Goal: Transaction & Acquisition: Book appointment/travel/reservation

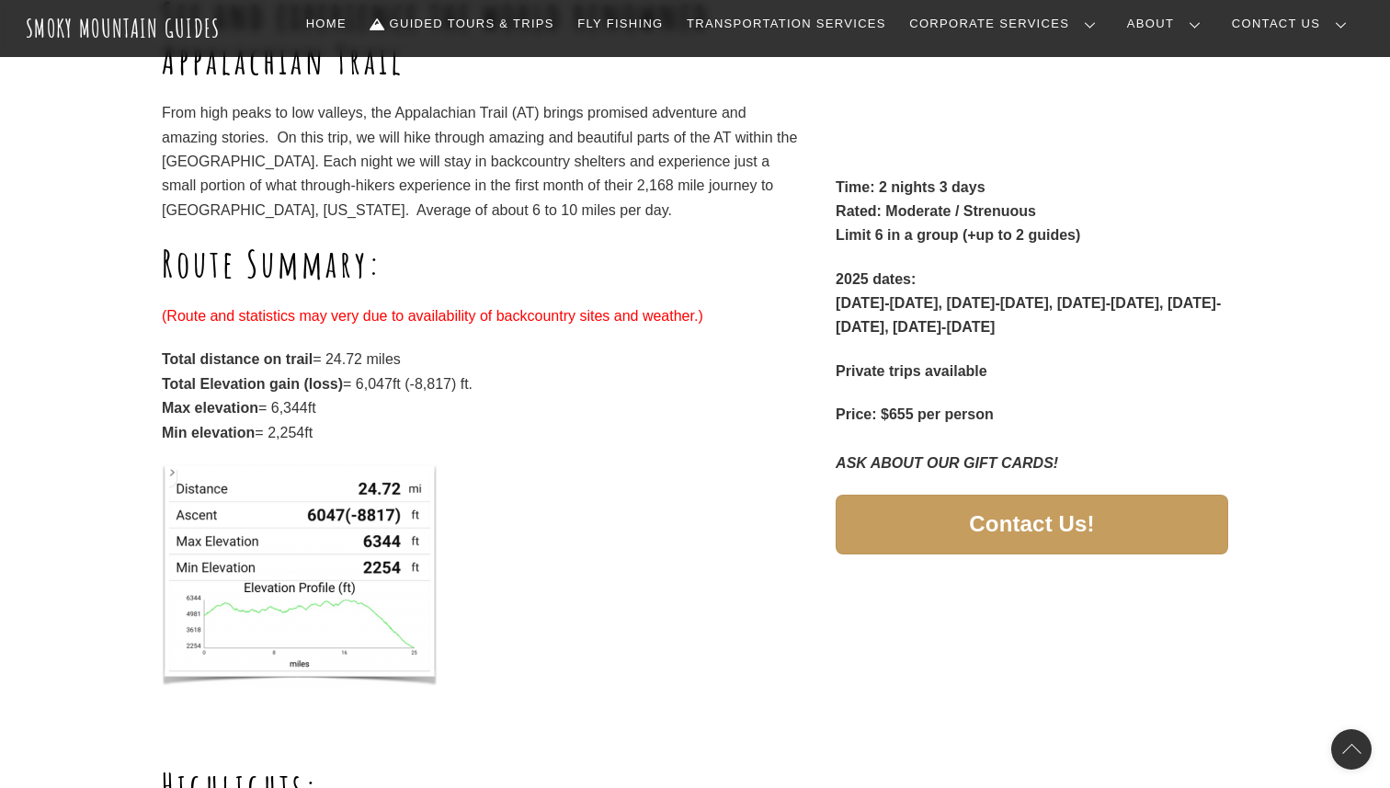
scroll to position [432, 0]
drag, startPoint x: 277, startPoint y: 411, endPoint x: 334, endPoint y: 409, distance: 57.0
click at [331, 409] on p "Total distance on trail = 24.72 miles Total Elevation gain (loss) = 6,047ft (-8…" at bounding box center [482, 395] width 640 height 97
click at [554, 398] on p "Total distance on trail = 24.72 miles Total Elevation gain (loss) = 6,047ft (-8…" at bounding box center [482, 395] width 640 height 97
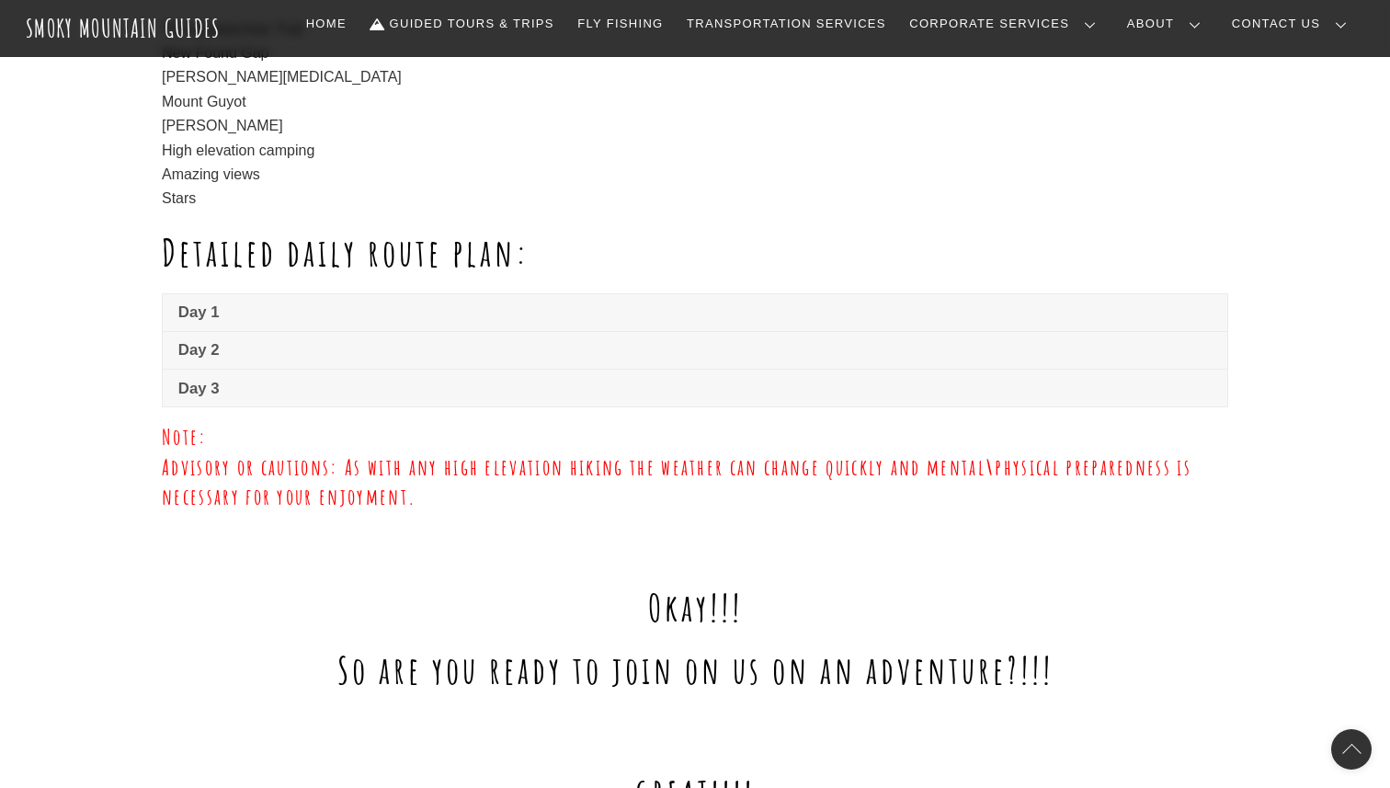
scroll to position [1262, 0]
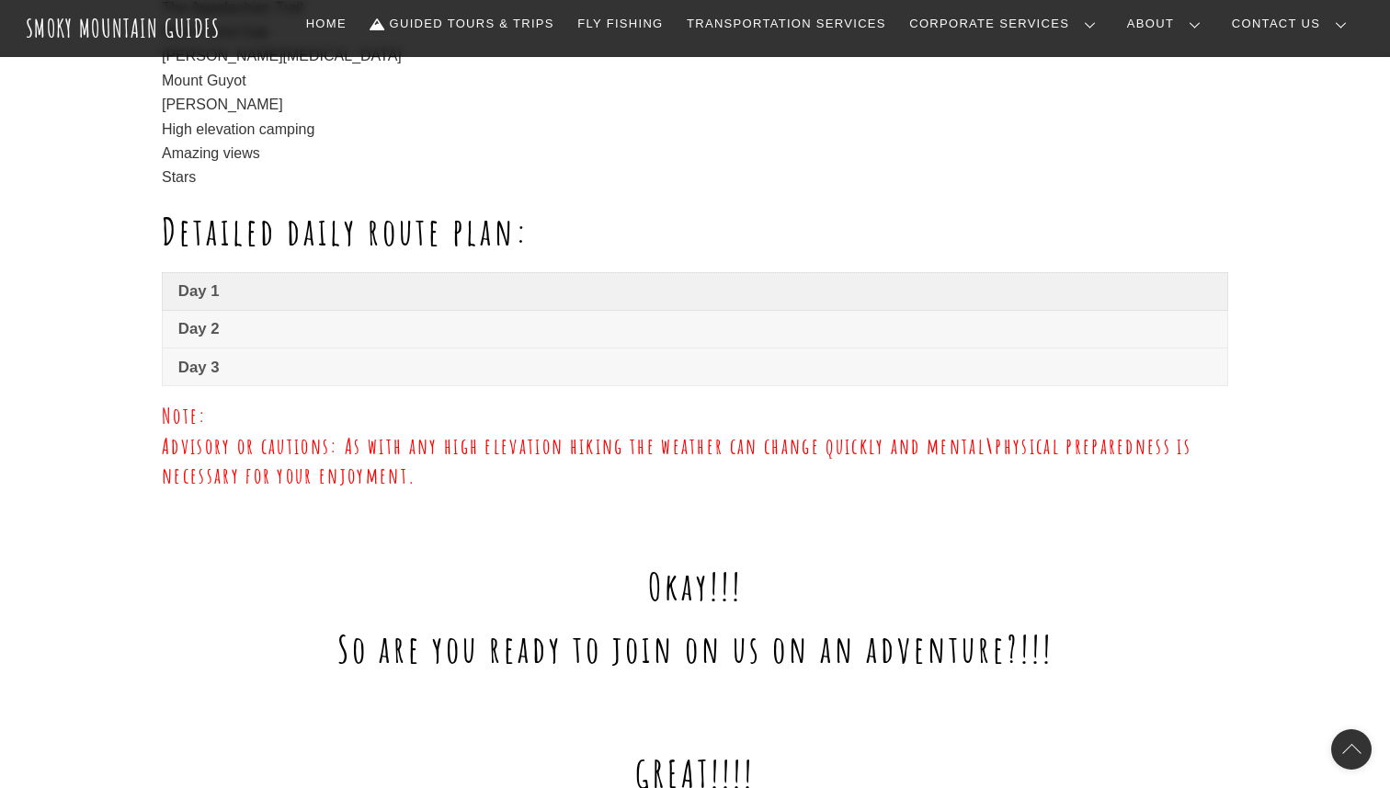
click at [528, 284] on span "Day 1" at bounding box center [694, 291] width 1033 height 22
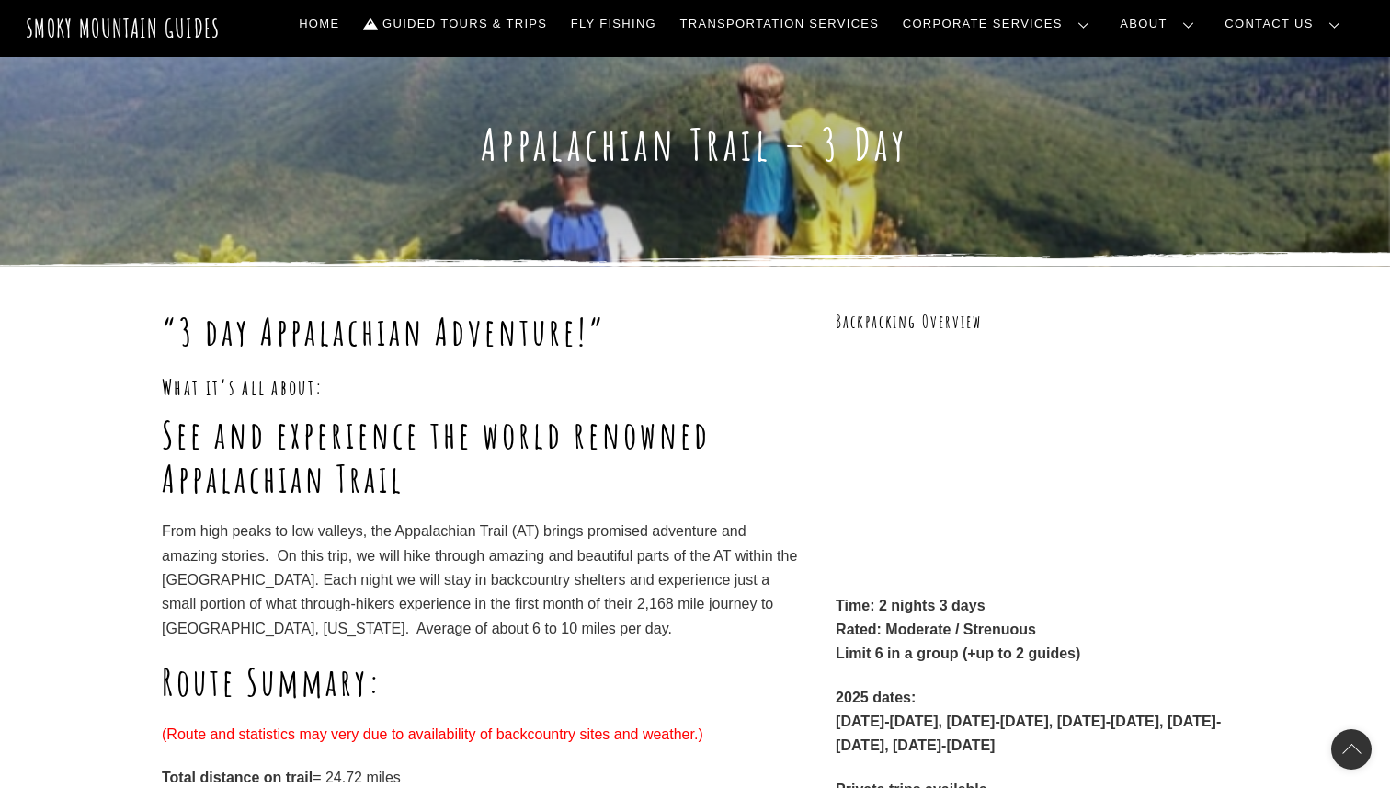
scroll to position [0, 0]
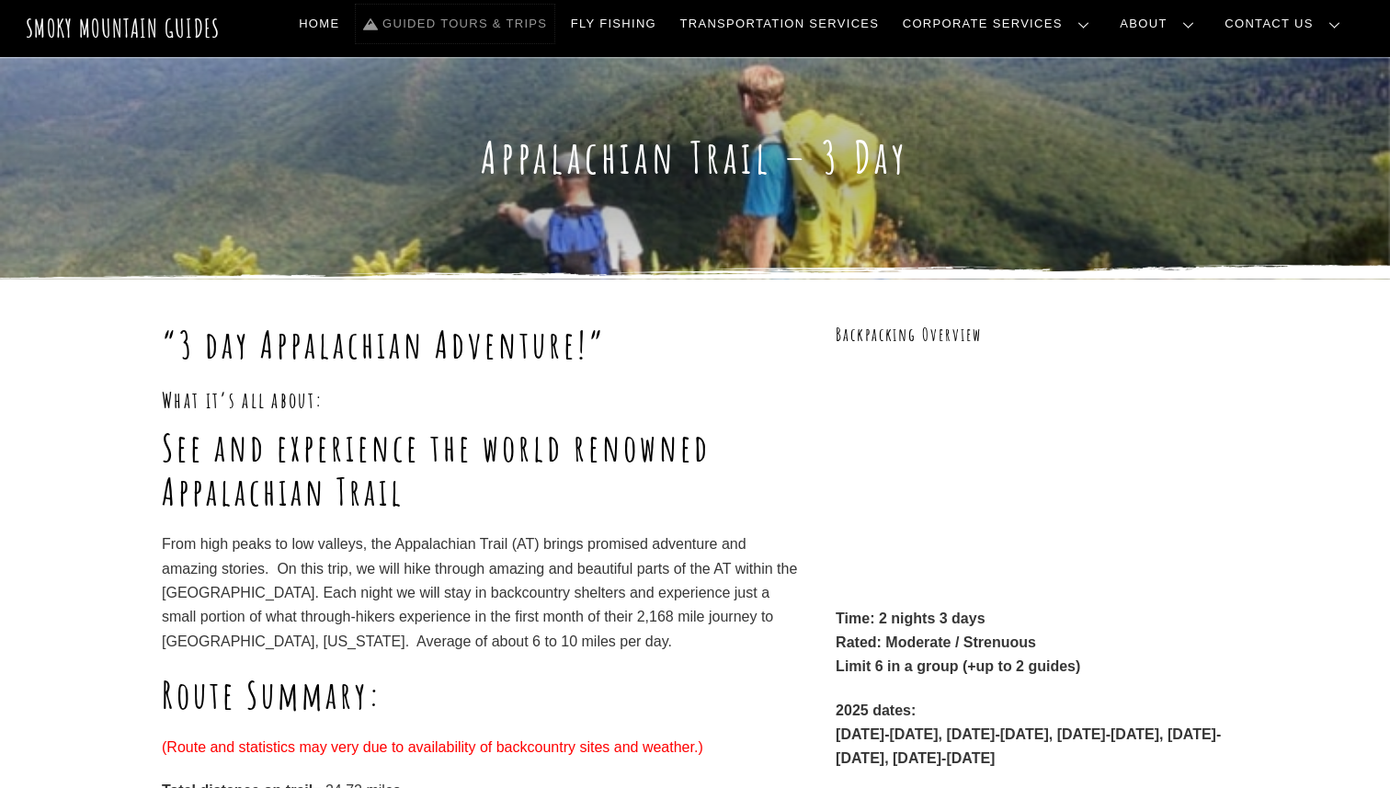
click at [515, 21] on link "Guided Tours & Trips" at bounding box center [455, 24] width 199 height 39
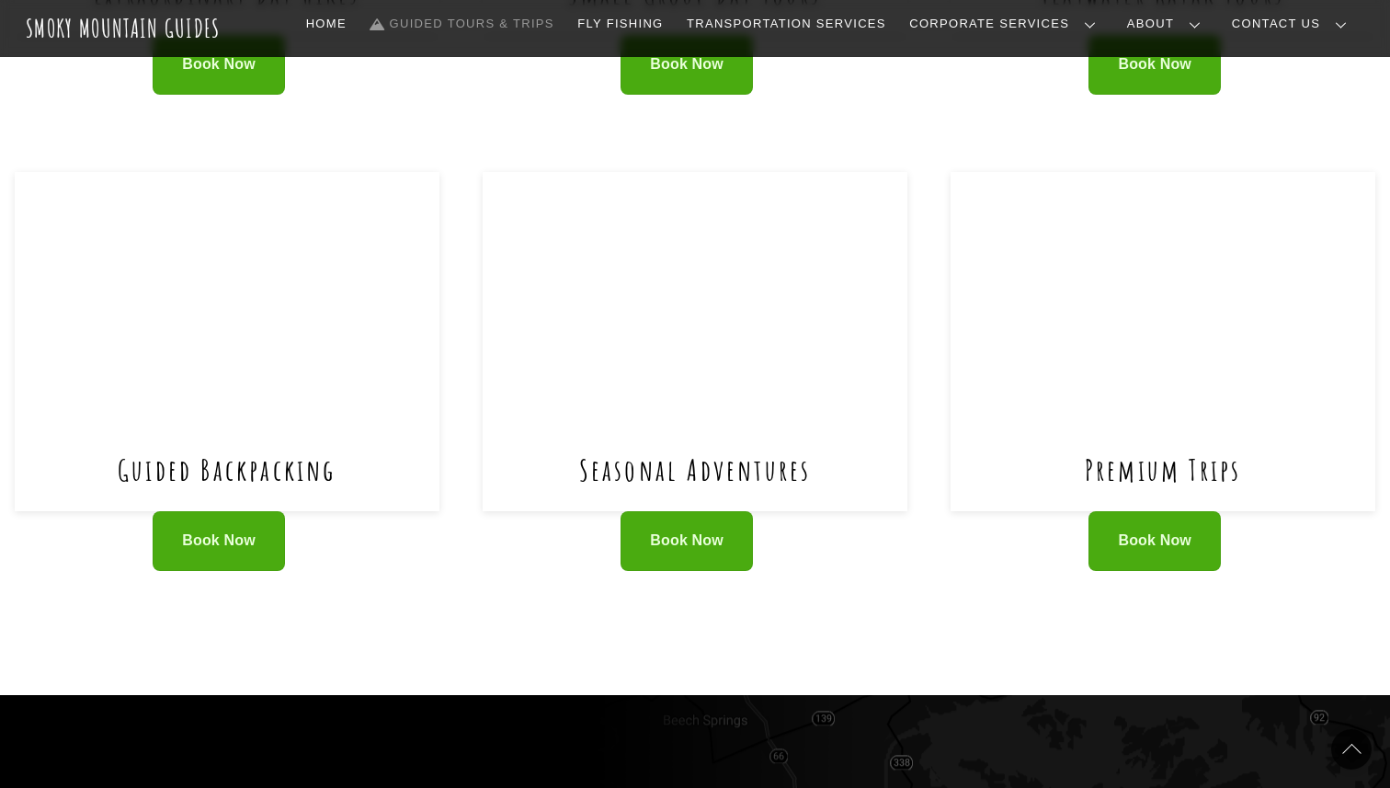
scroll to position [1306, 0]
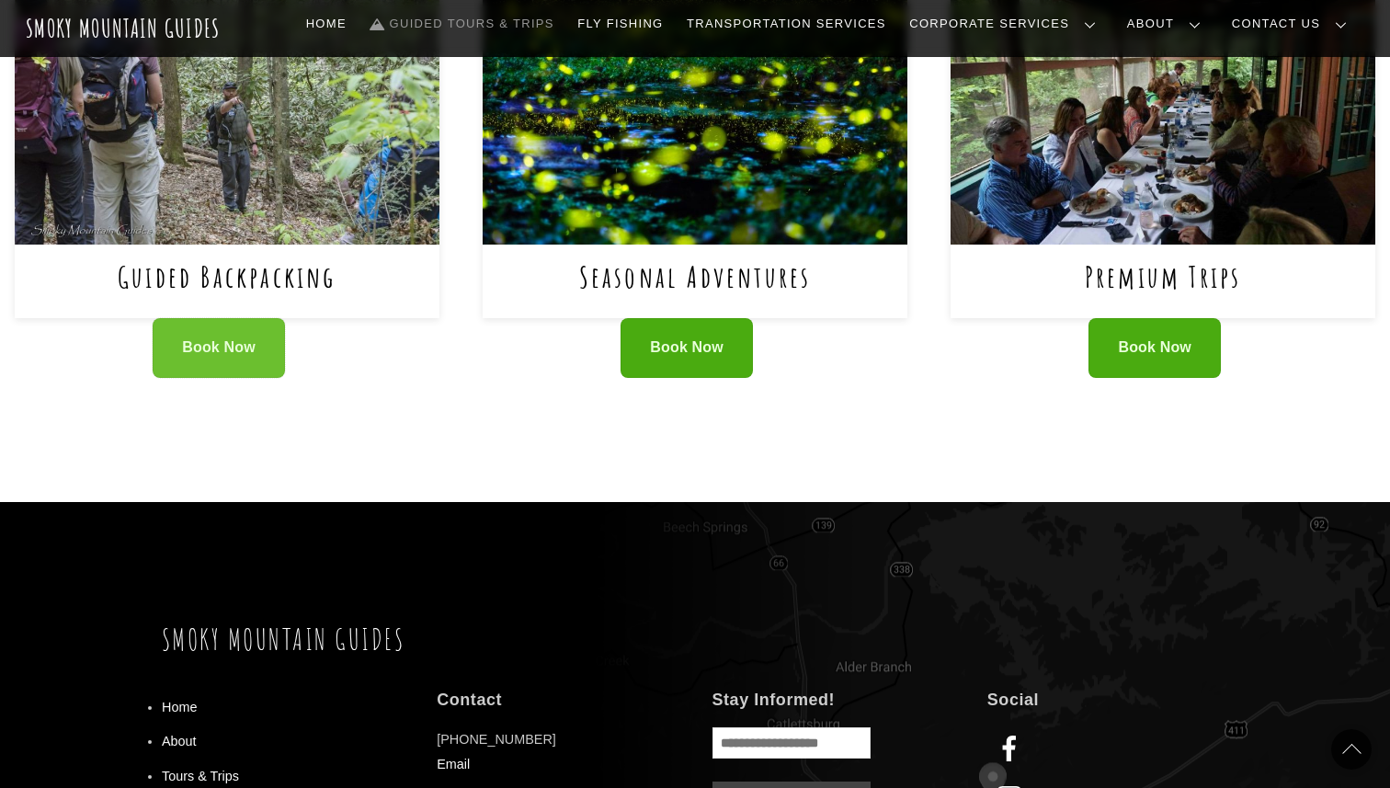
click at [190, 338] on link "Book Now" at bounding box center [219, 348] width 132 height 60
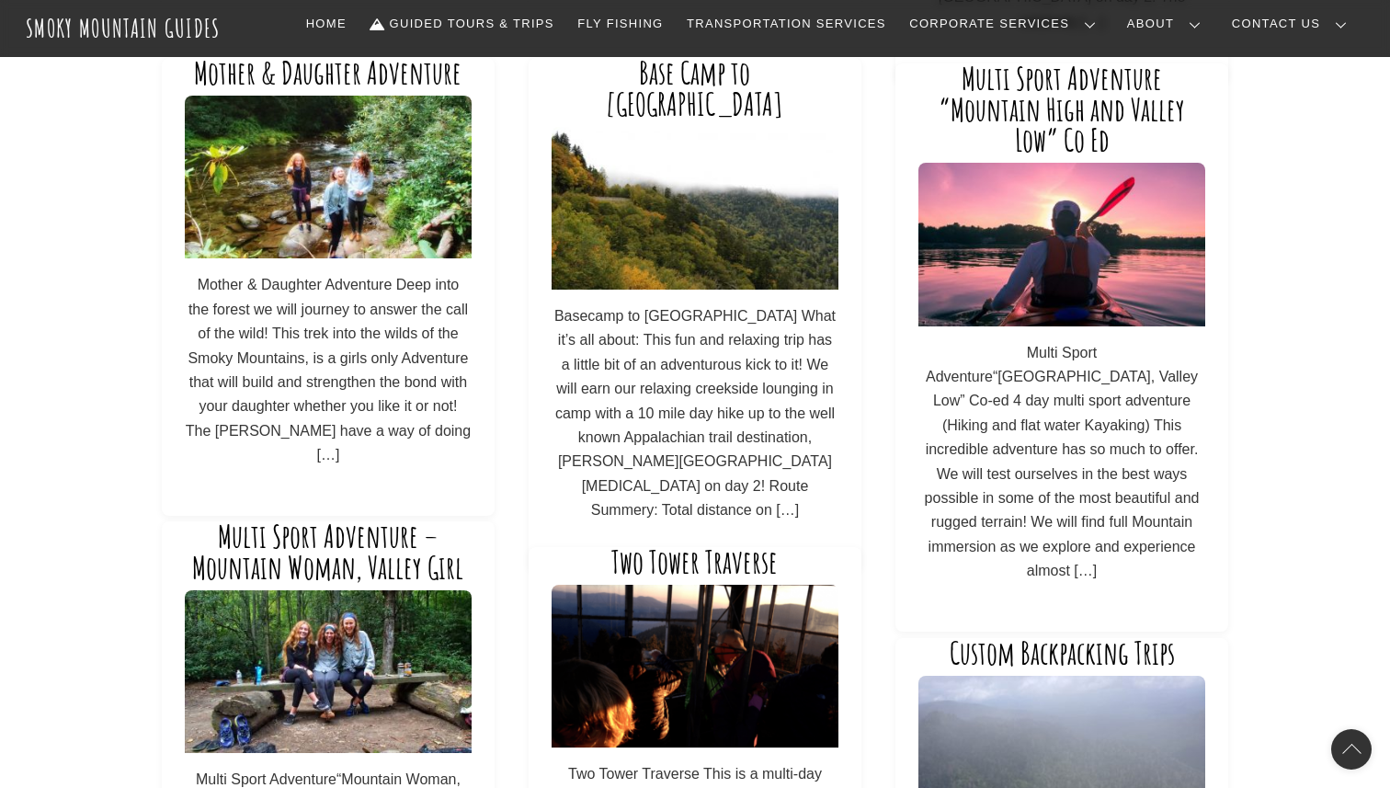
scroll to position [553, 0]
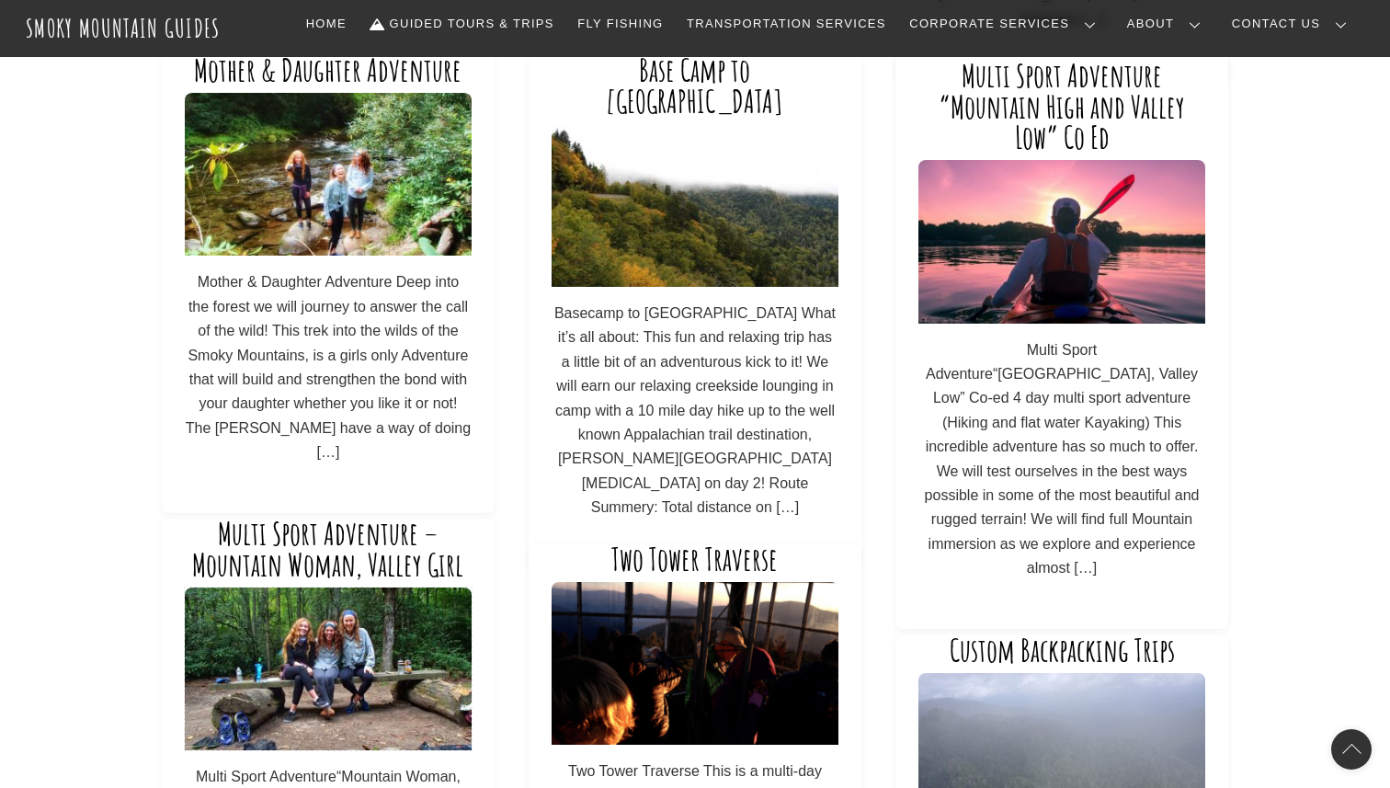
click at [290, 663] on img at bounding box center [328, 668] width 286 height 163
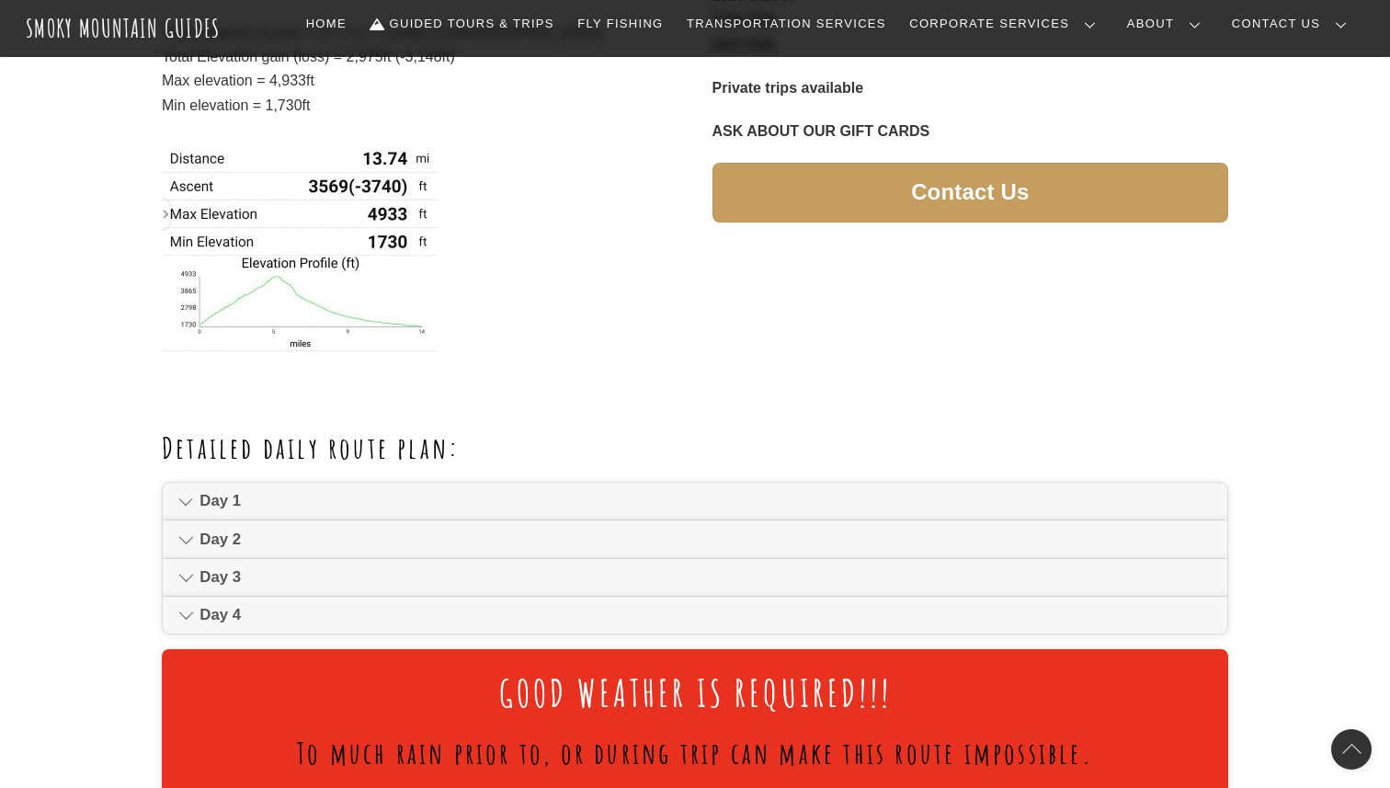
scroll to position [875, 0]
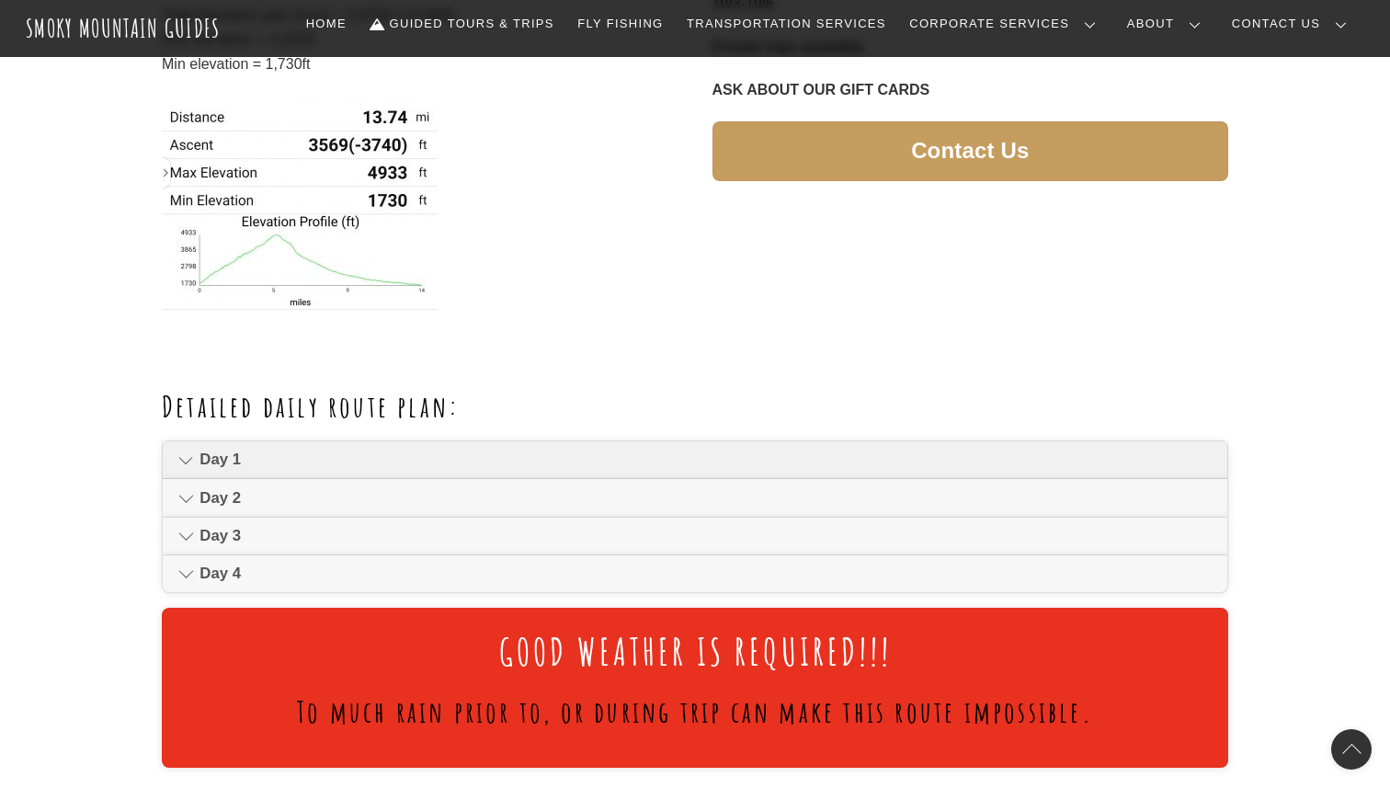
click at [312, 467] on span "Day 1" at bounding box center [705, 460] width 1012 height 22
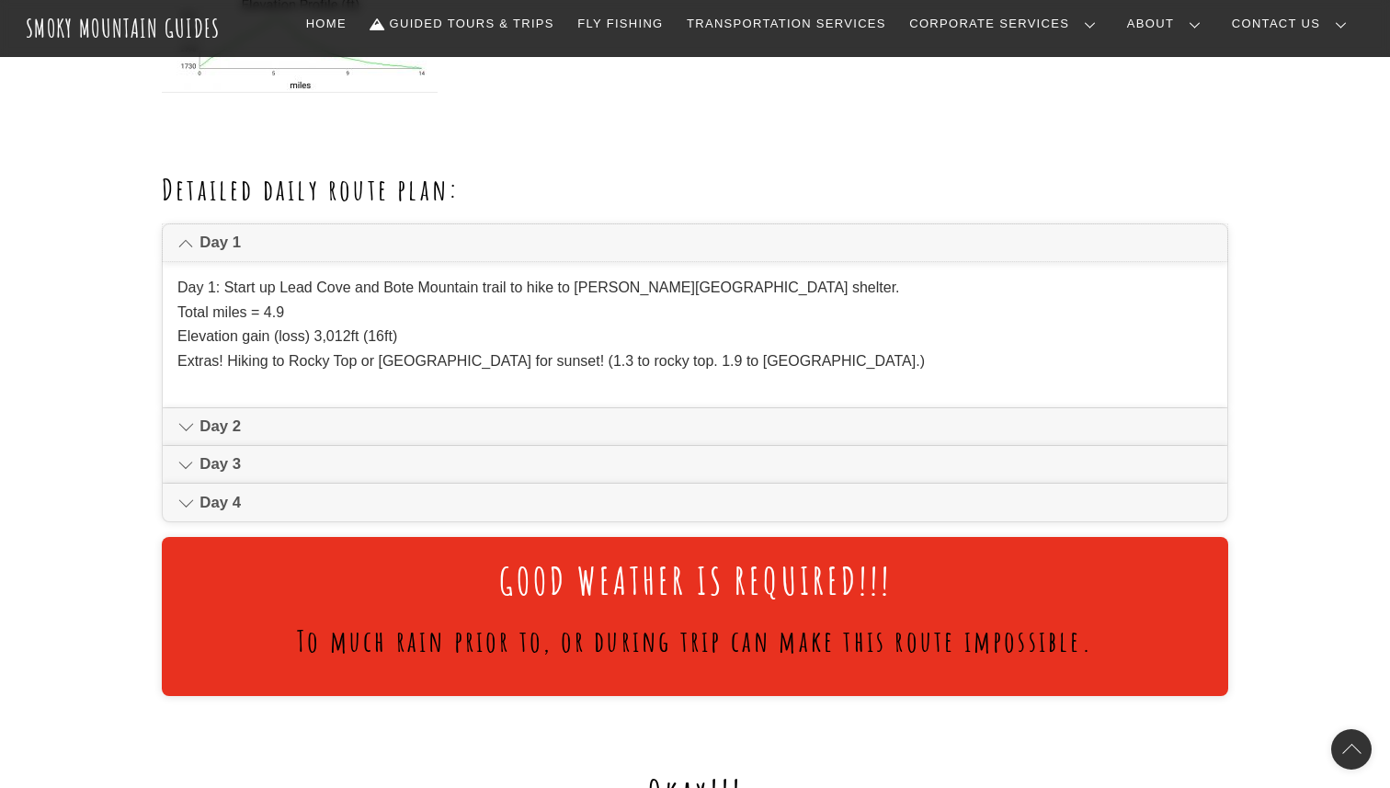
scroll to position [1107, 0]
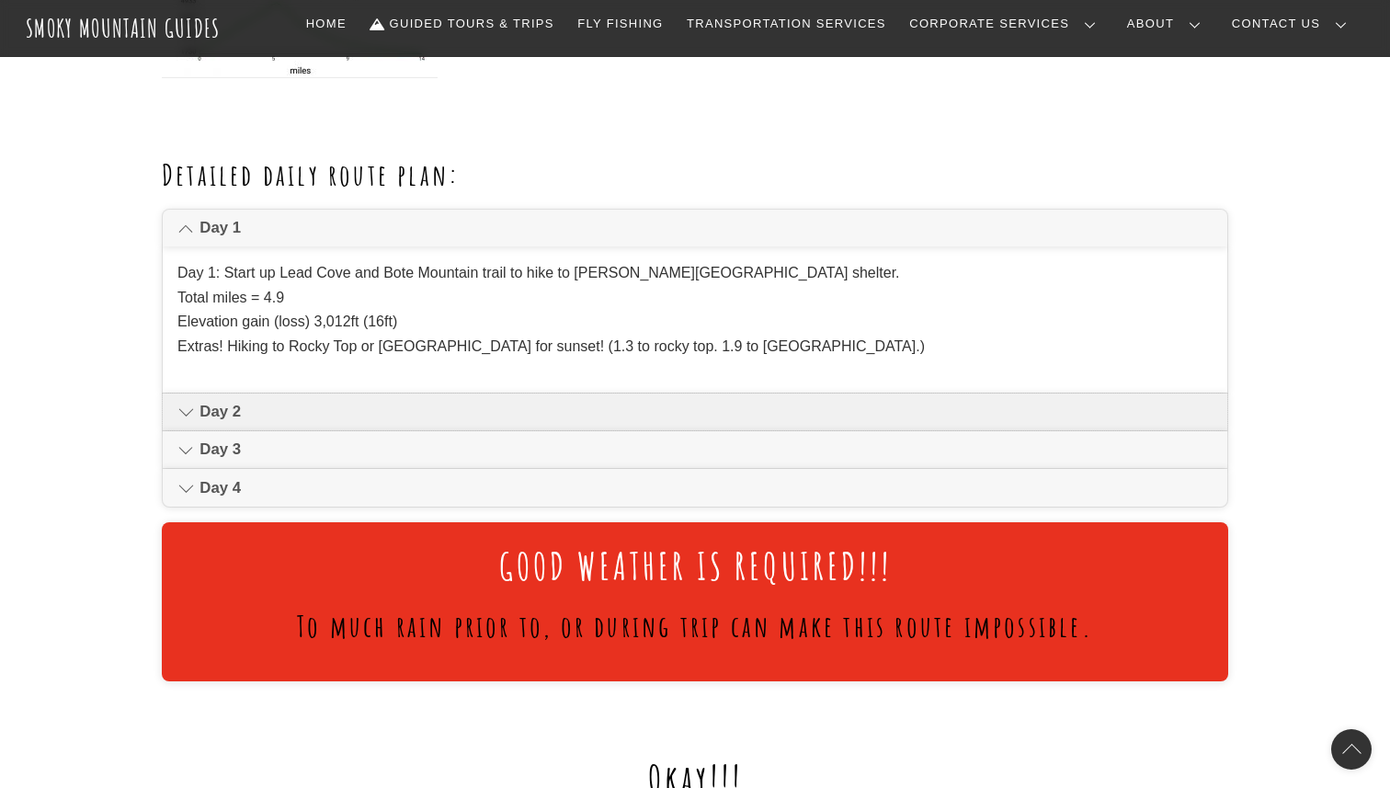
click at [457, 404] on span "Day 2" at bounding box center [705, 412] width 1012 height 22
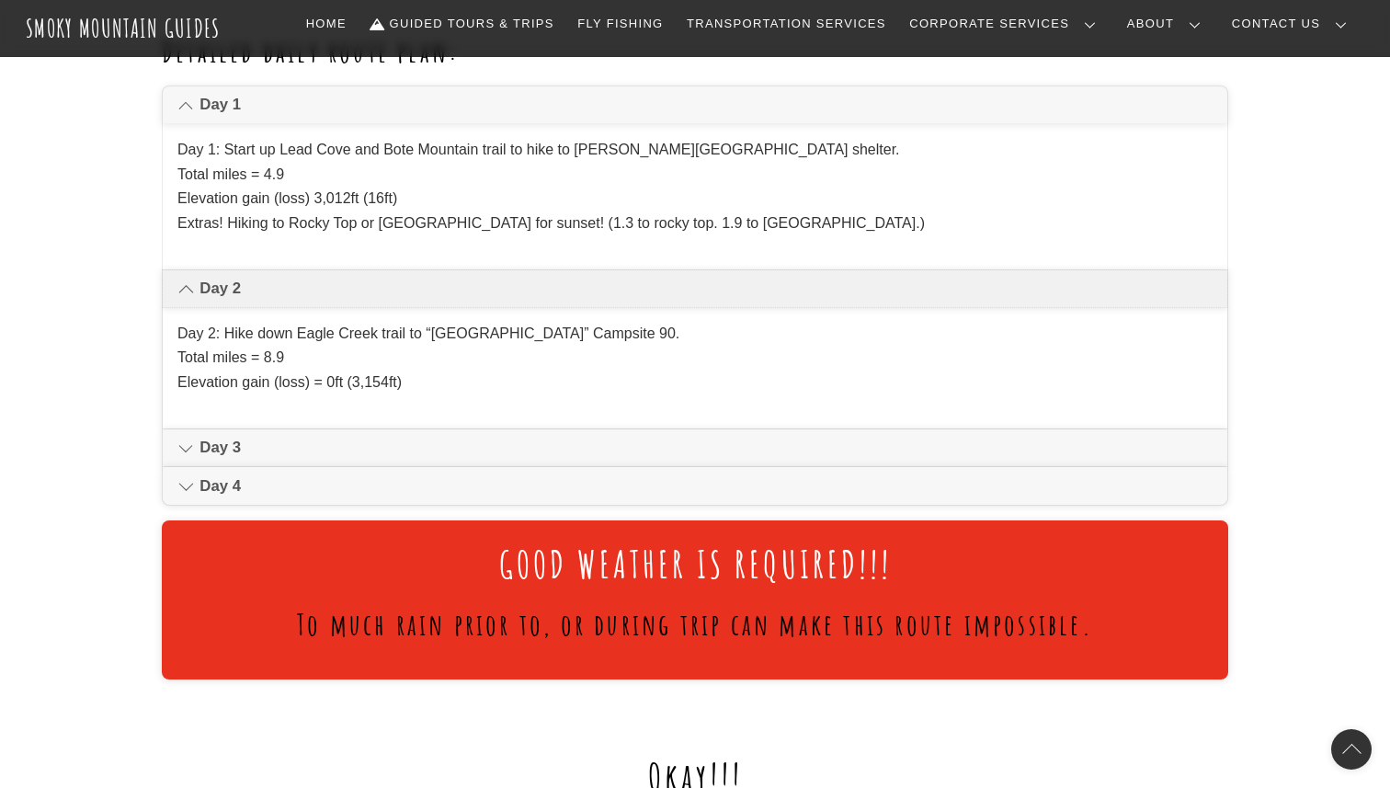
scroll to position [1236, 0]
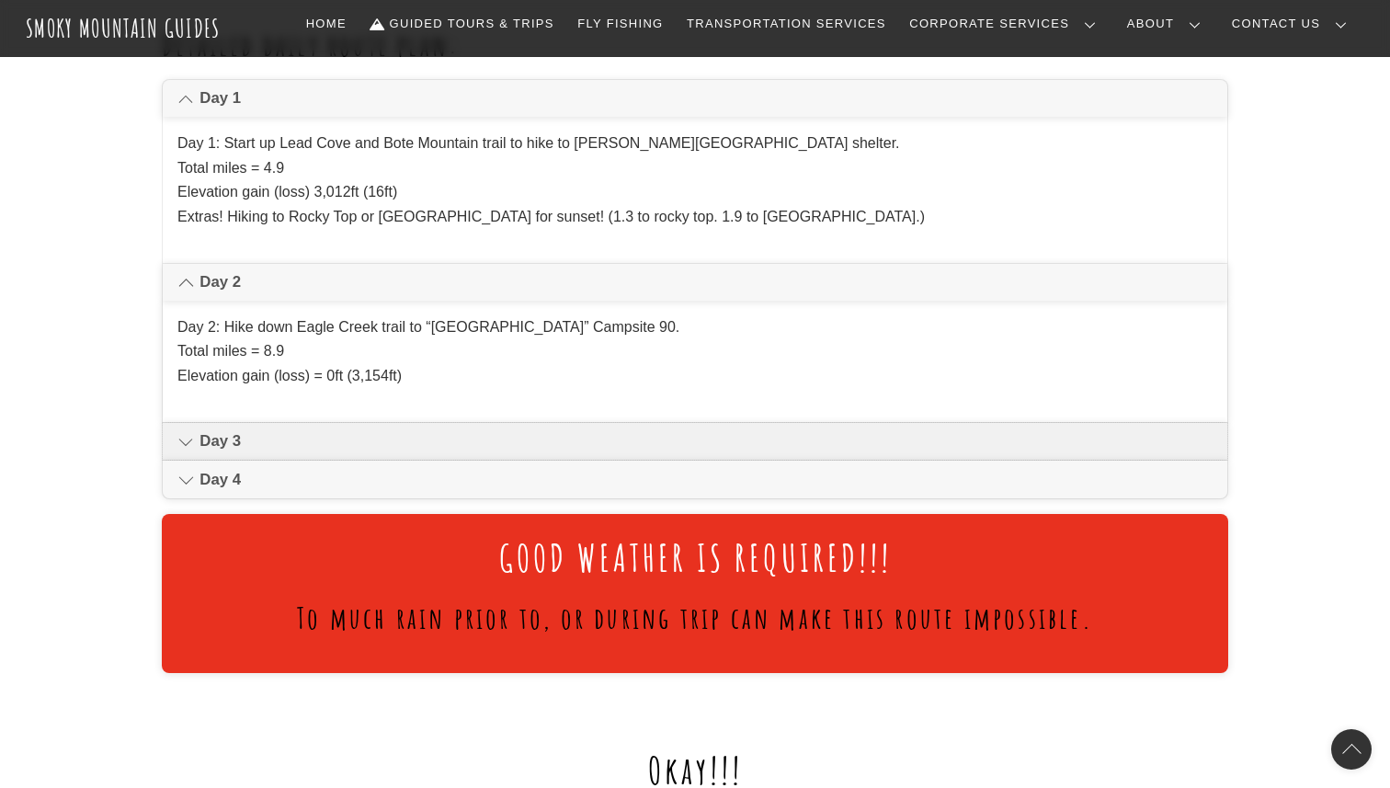
click at [372, 445] on span "Day 3" at bounding box center [705, 441] width 1012 height 22
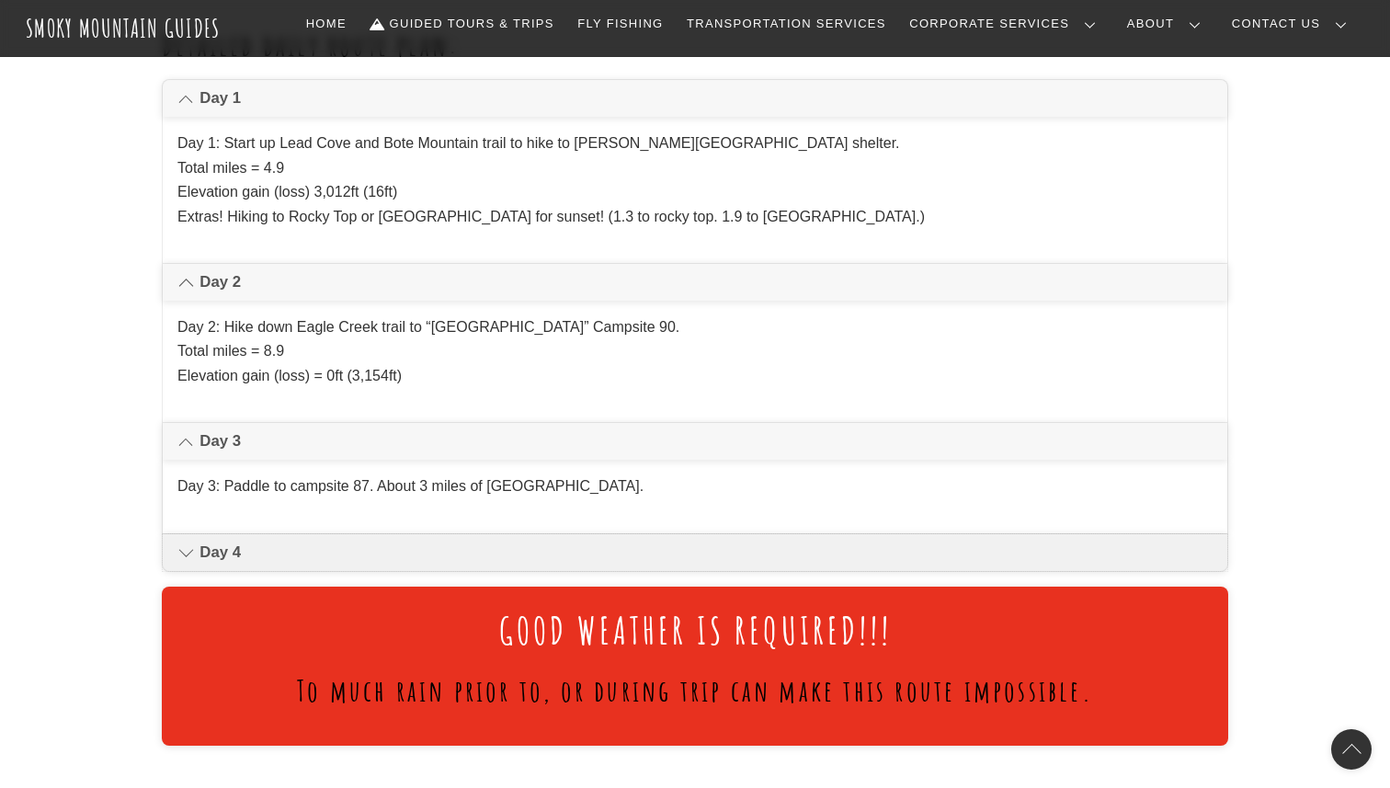
click at [546, 541] on link "Day 4" at bounding box center [695, 552] width 1064 height 37
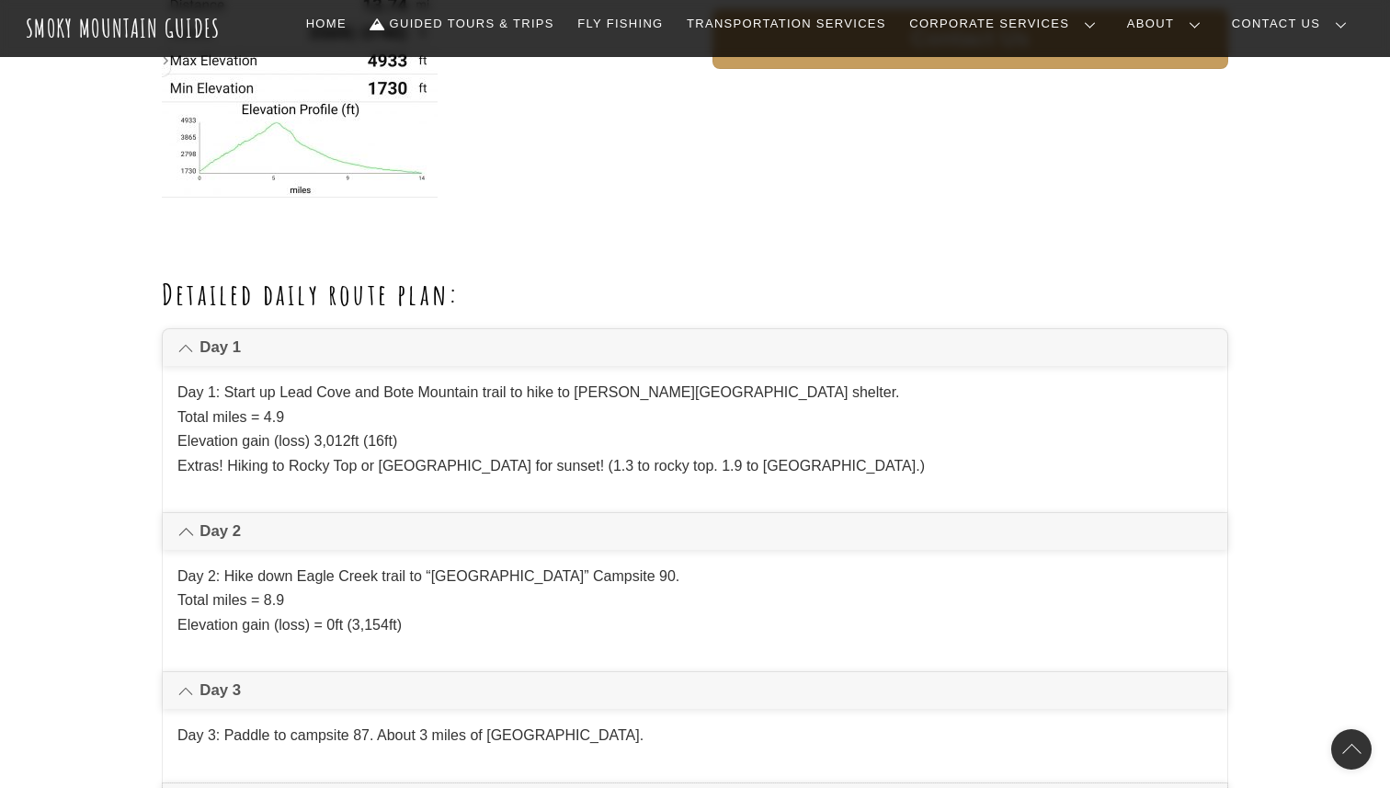
scroll to position [0, 0]
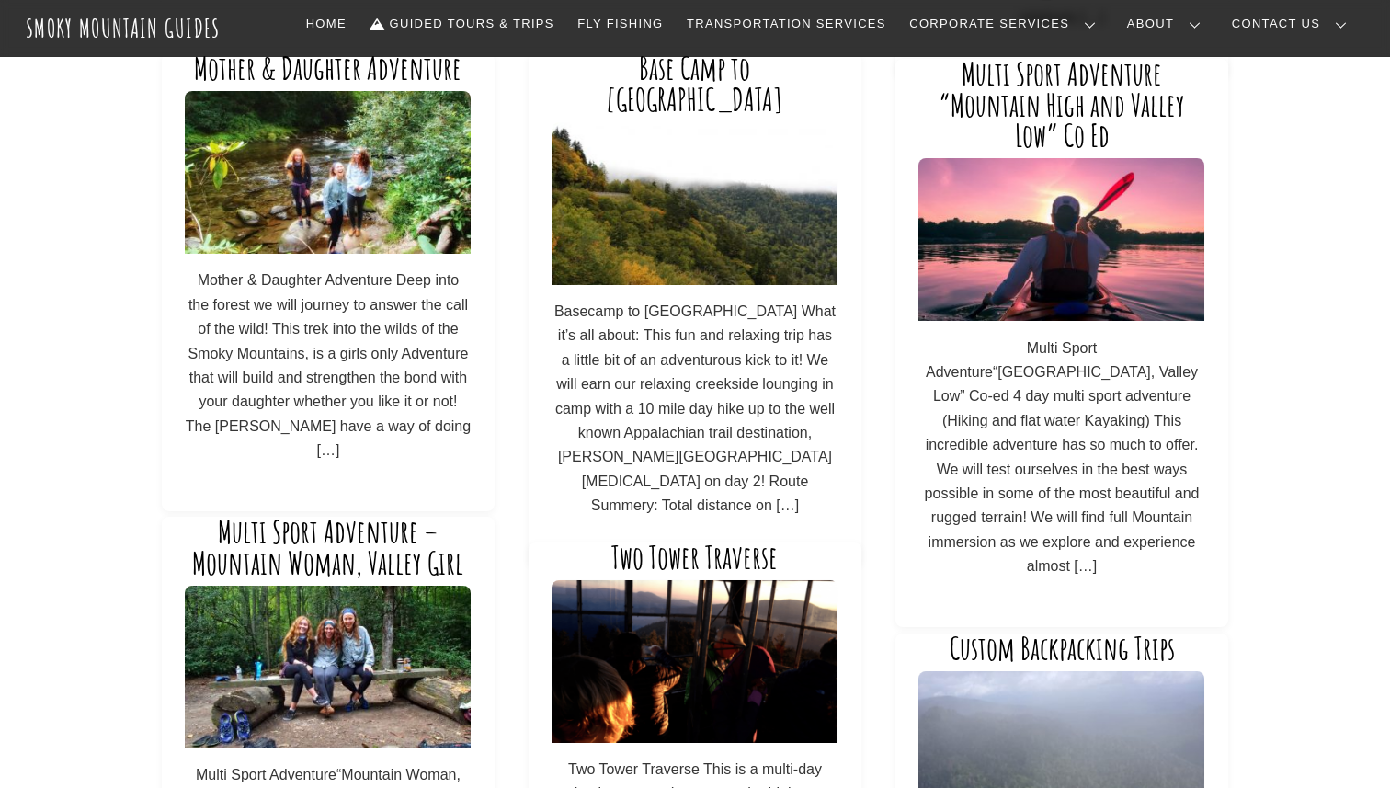
scroll to position [248, 0]
